Goal: Book appointment/travel/reservation

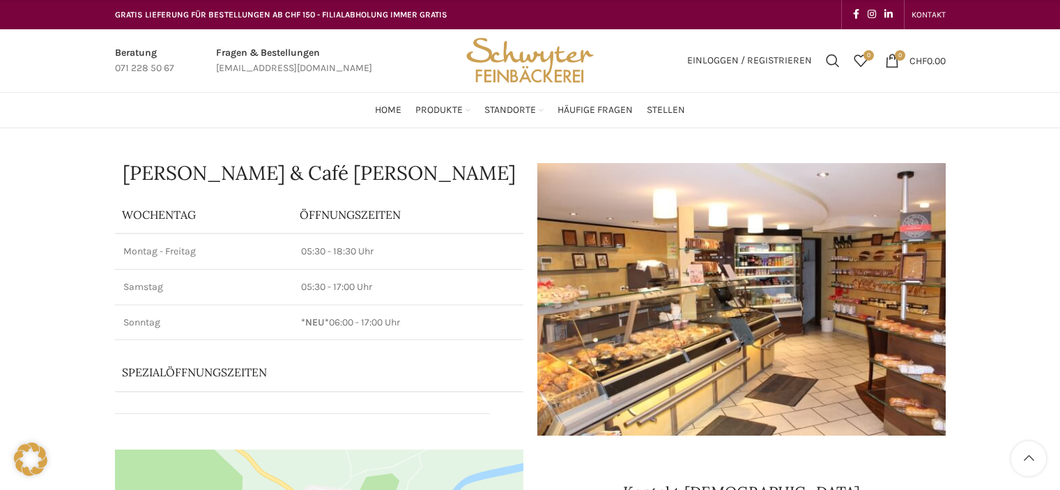
scroll to position [766, 0]
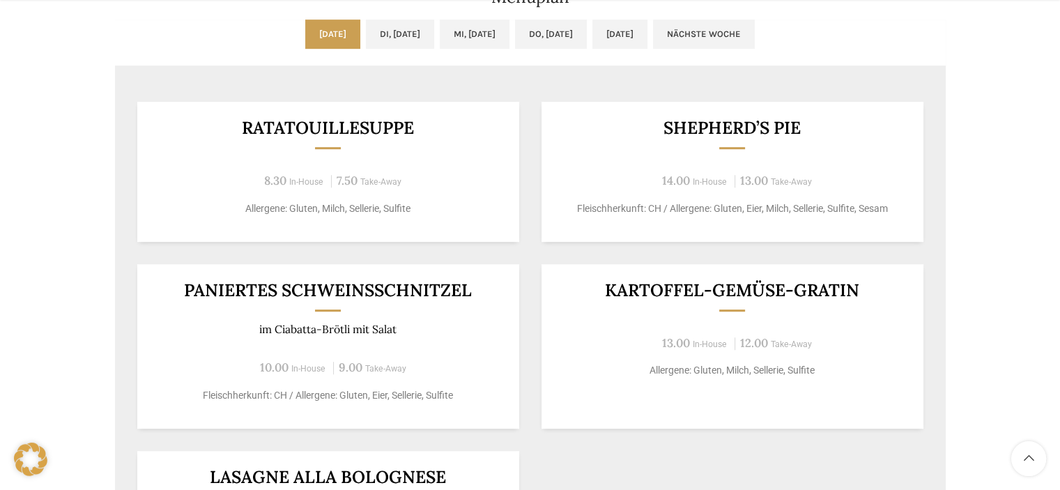
click at [378, 32] on link "Di, [DATE]" at bounding box center [400, 34] width 68 height 29
click at [305, 29] on link "[DATE]" at bounding box center [332, 34] width 55 height 29
click at [401, 34] on link "Di, [DATE]" at bounding box center [400, 34] width 68 height 29
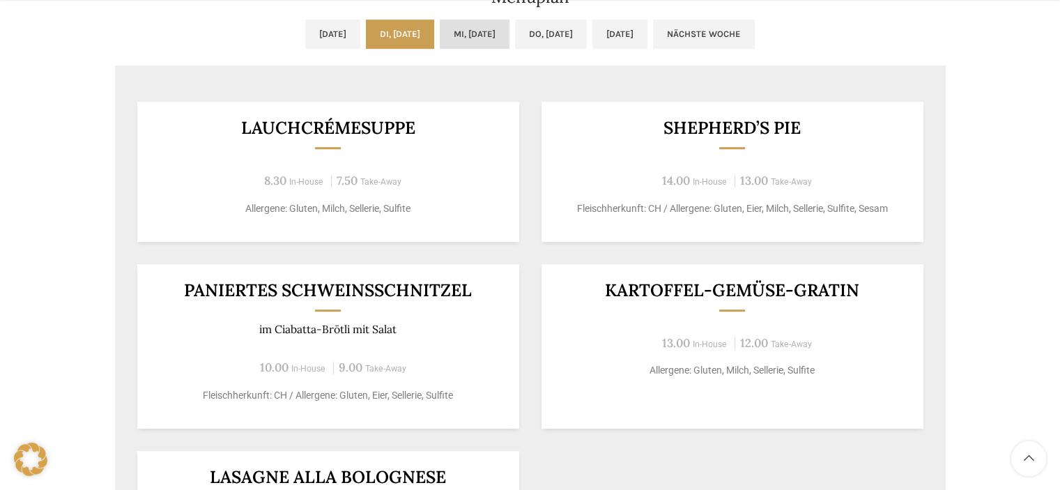
click at [473, 29] on link "Mi, [DATE]" at bounding box center [475, 34] width 70 height 29
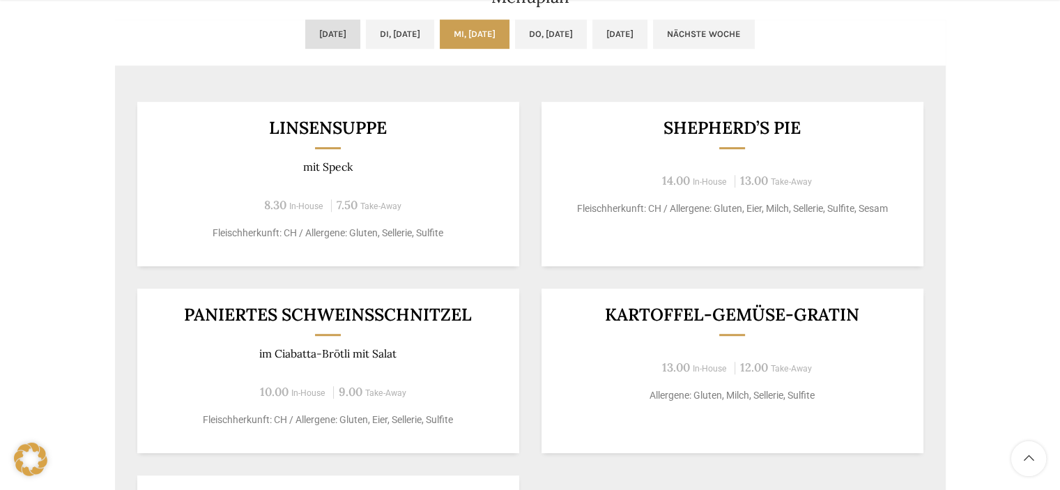
click at [312, 28] on link "[DATE]" at bounding box center [332, 34] width 55 height 29
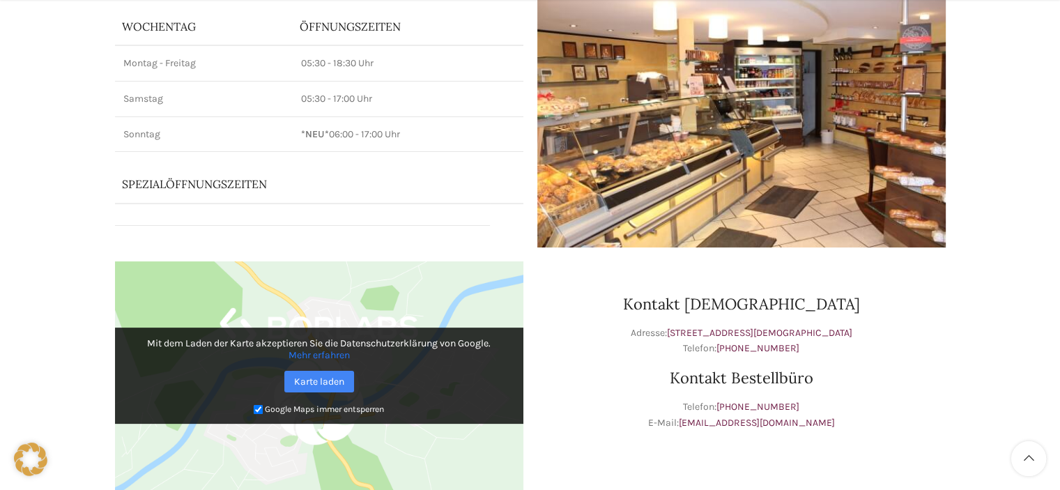
scroll to position [488, 0]
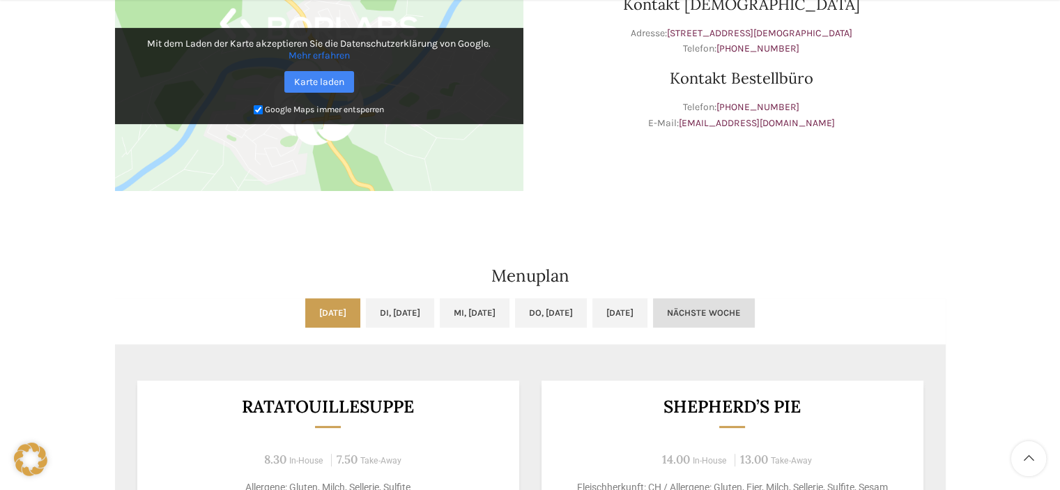
click at [754, 313] on link "Nächste Woche" at bounding box center [704, 312] width 102 height 29
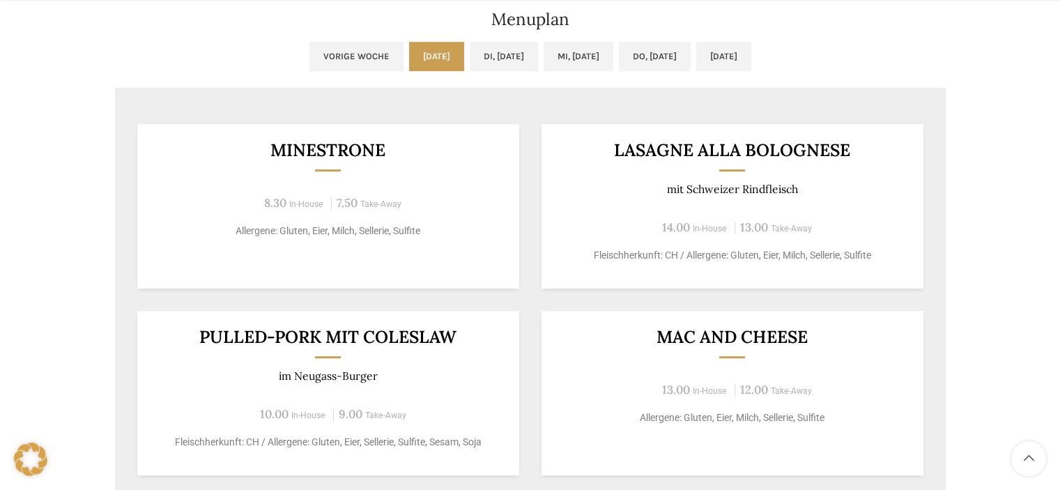
scroll to position [766, 0]
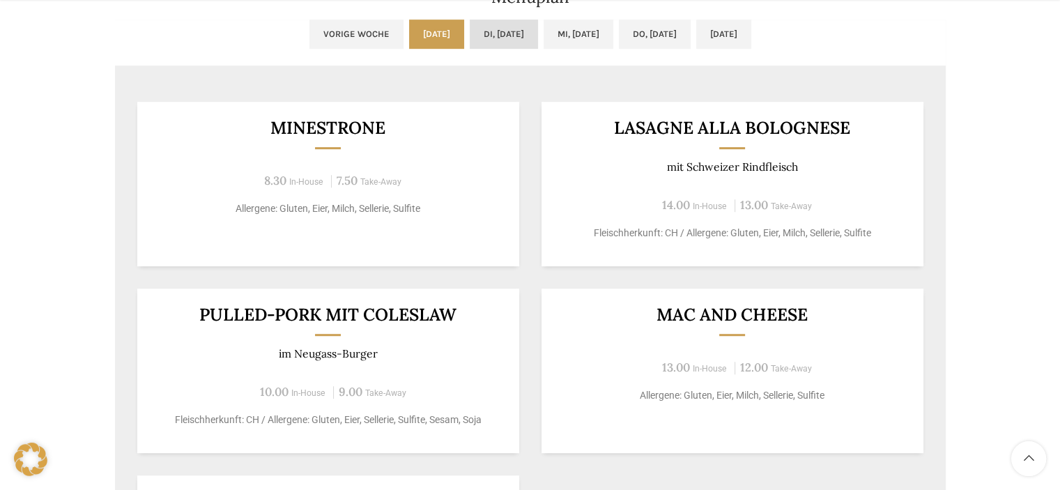
click at [503, 26] on link "Di, [DATE]" at bounding box center [504, 34] width 68 height 29
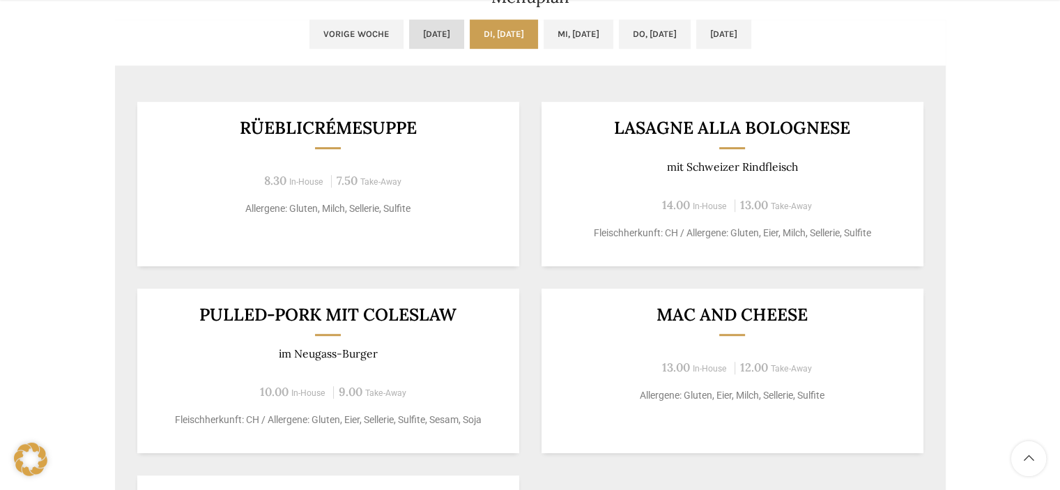
click at [423, 42] on link "[DATE]" at bounding box center [436, 34] width 55 height 29
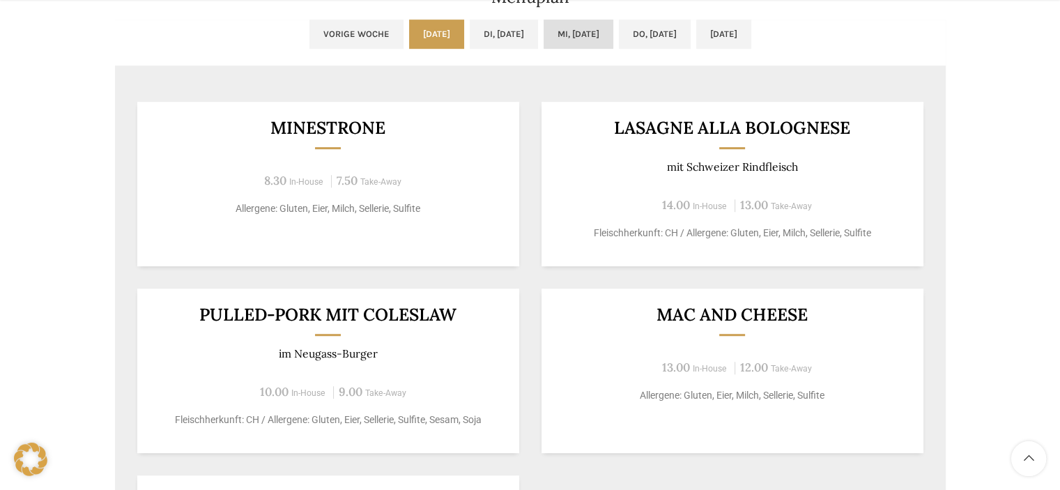
click at [561, 30] on link "Mi, [DATE]" at bounding box center [578, 34] width 70 height 29
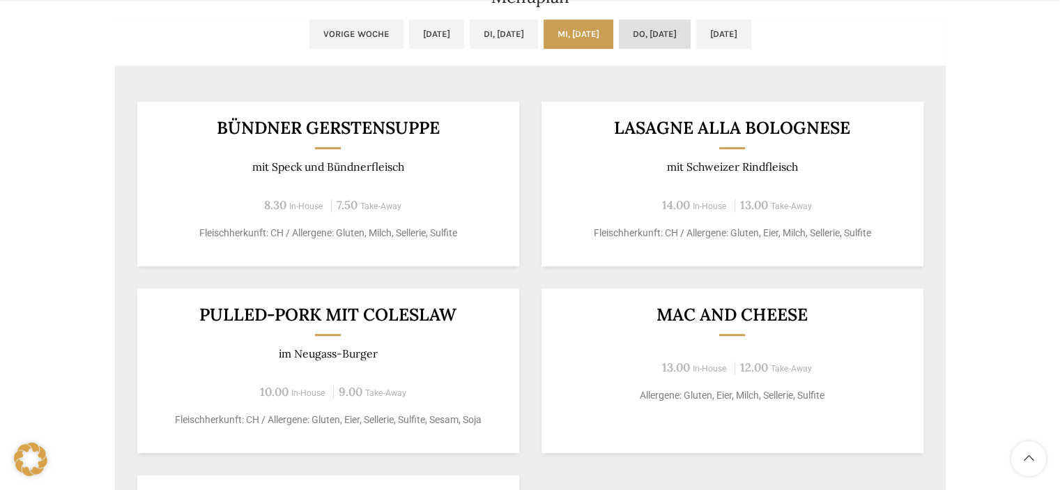
click at [661, 29] on link "Do, [DATE]" at bounding box center [655, 34] width 72 height 29
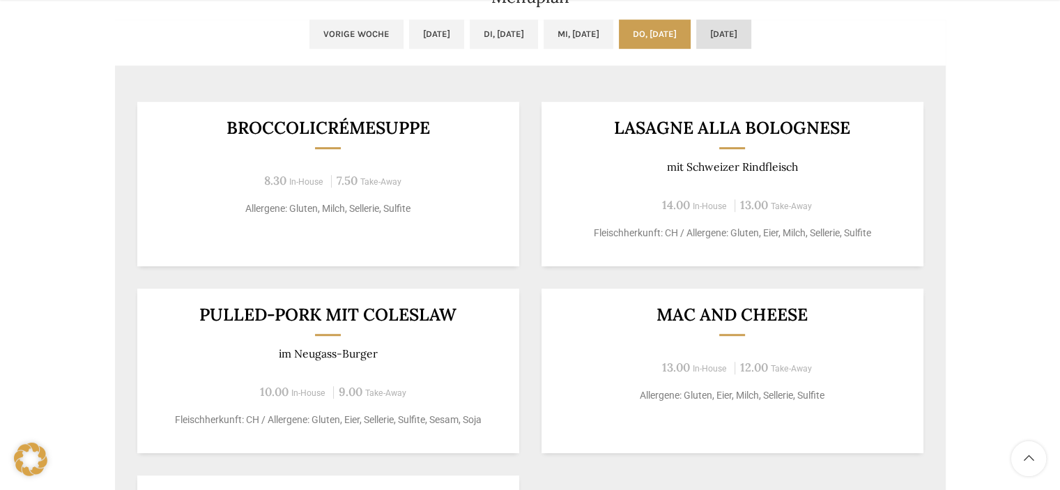
click at [751, 46] on link "[DATE]" at bounding box center [723, 34] width 55 height 29
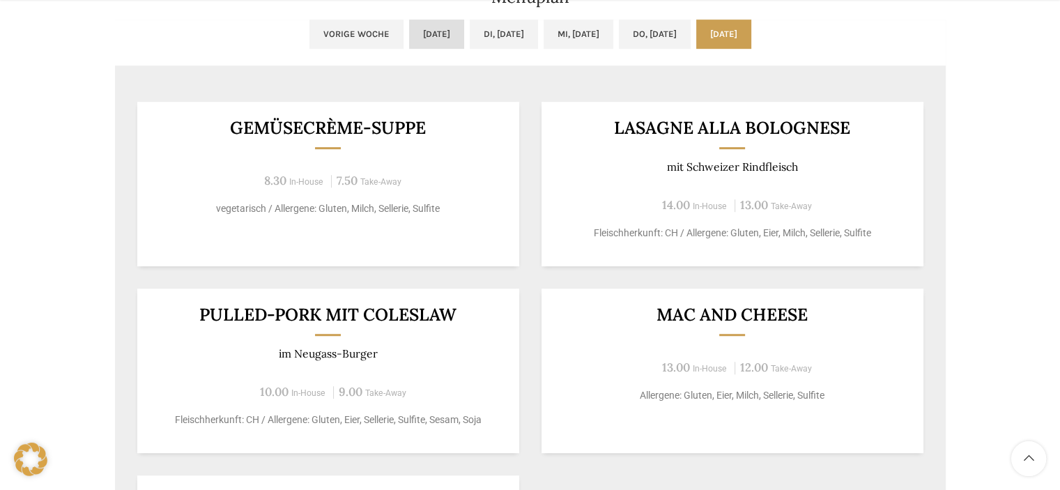
click at [409, 40] on link "[DATE]" at bounding box center [436, 34] width 55 height 29
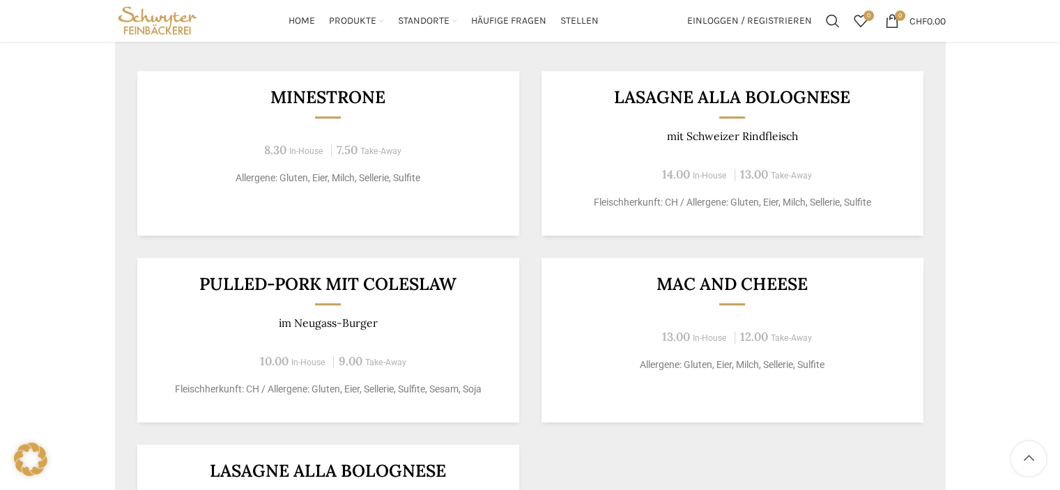
scroll to position [557, 0]
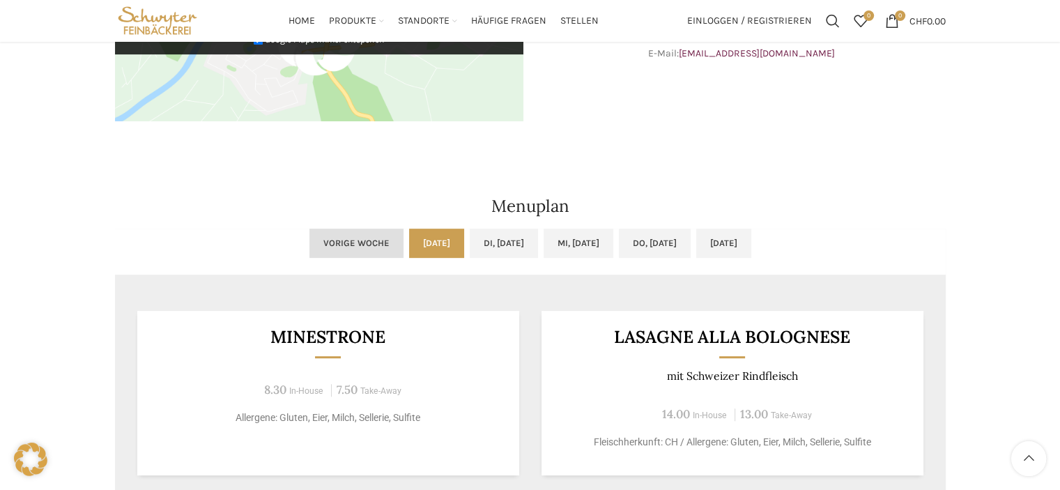
click at [311, 249] on link "Vorige Woche" at bounding box center [356, 242] width 94 height 29
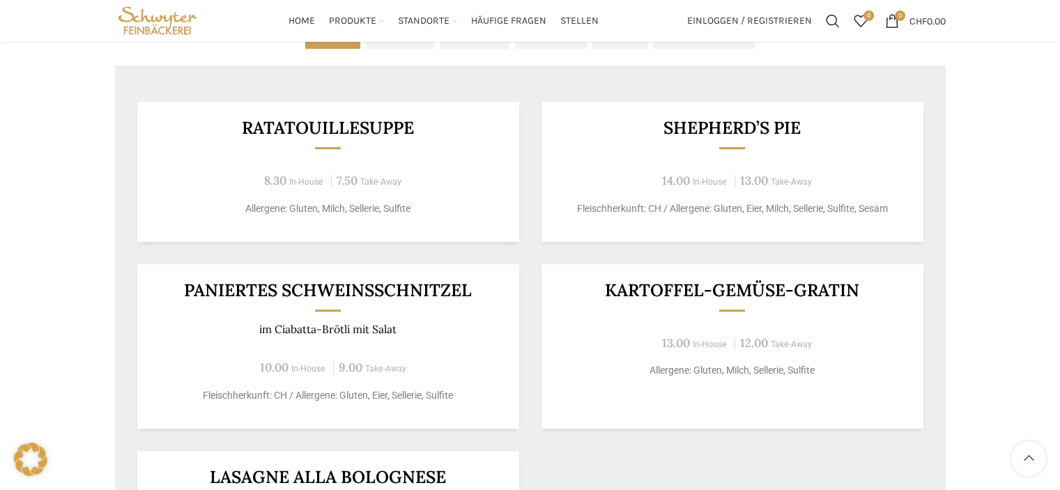
scroll to position [697, 0]
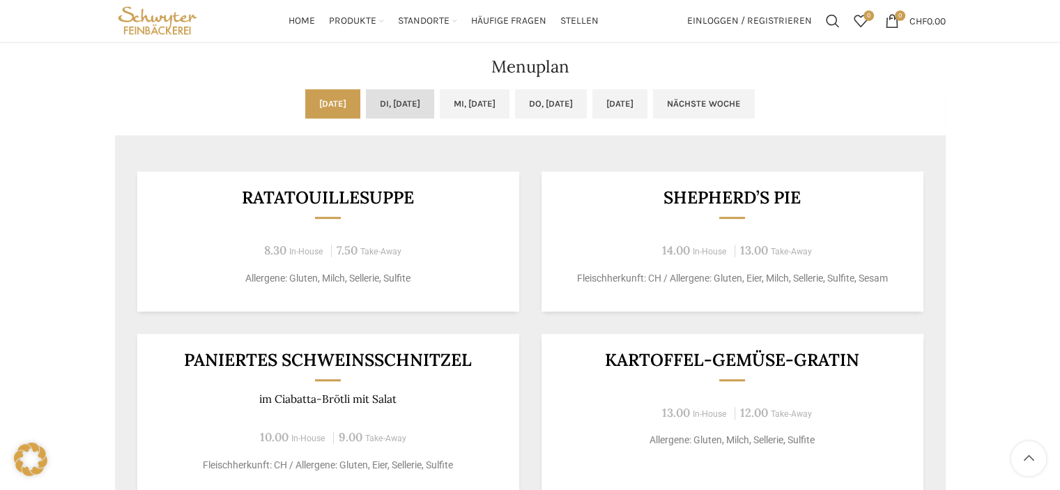
click at [396, 95] on link "Di, [DATE]" at bounding box center [400, 103] width 68 height 29
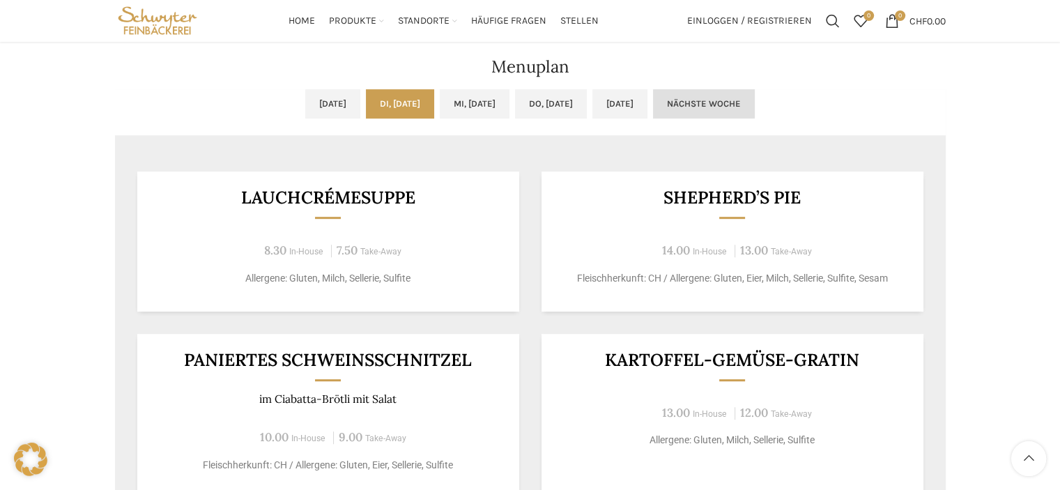
click at [754, 111] on link "Nächste Woche" at bounding box center [704, 103] width 102 height 29
